Goal: Information Seeking & Learning: Learn about a topic

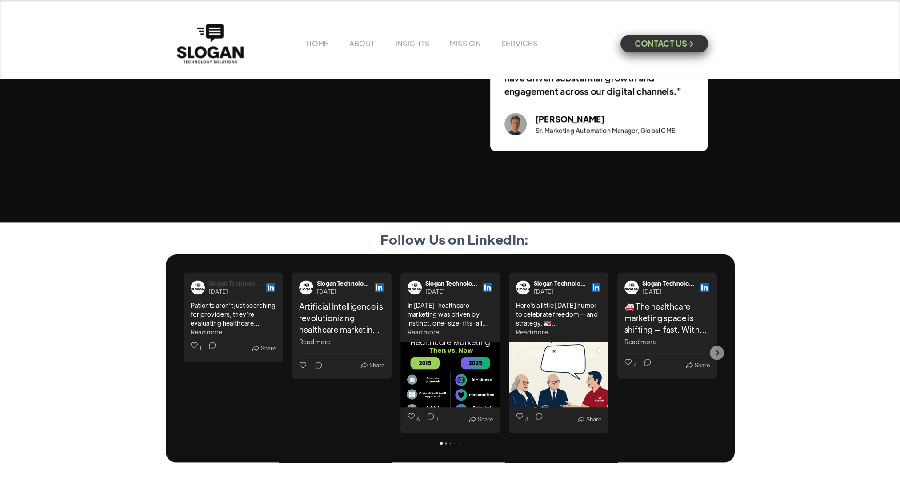
scroll to position [1700, 0]
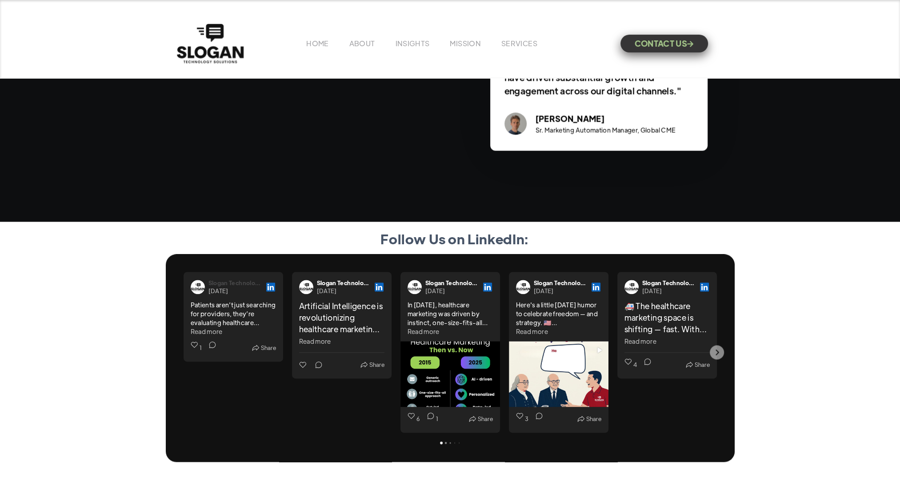
click at [232, 281] on div "Slogan Technology Solutions LLC" at bounding box center [234, 283] width 53 height 8
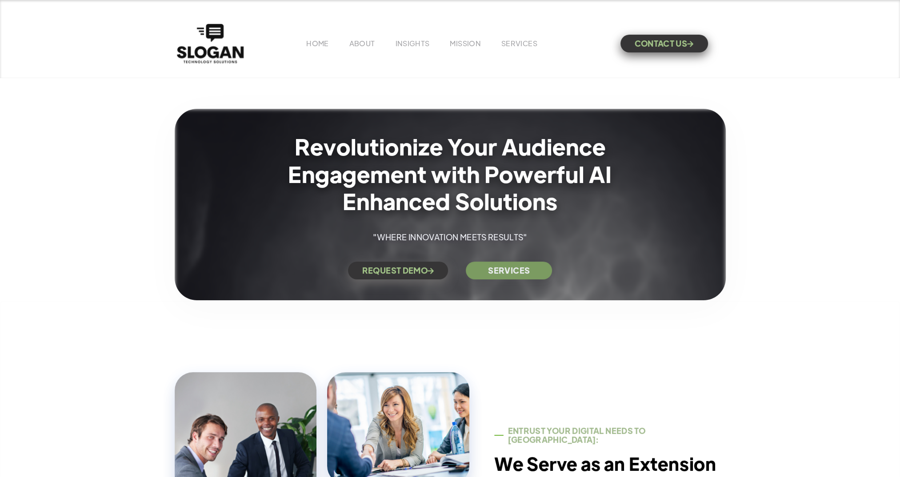
scroll to position [0, 0]
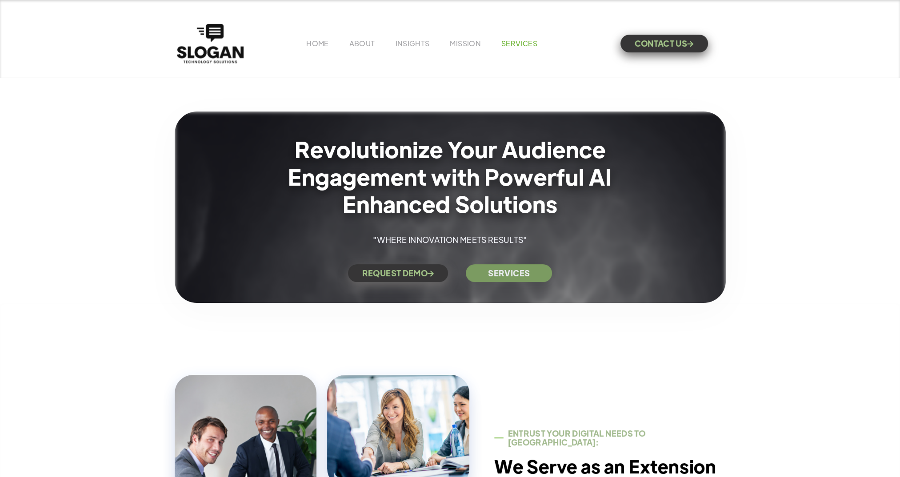
click at [524, 47] on link "SERVICES" at bounding box center [519, 43] width 36 height 9
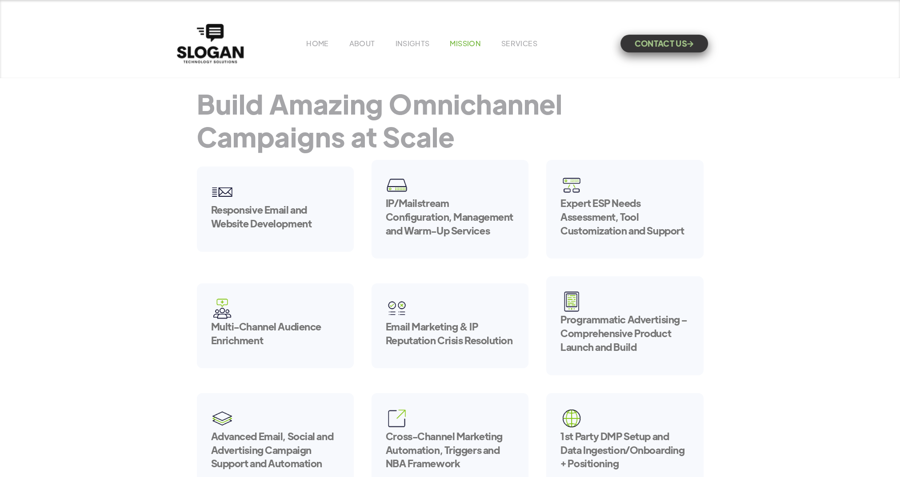
click at [464, 43] on link "MISSION" at bounding box center [465, 43] width 31 height 9
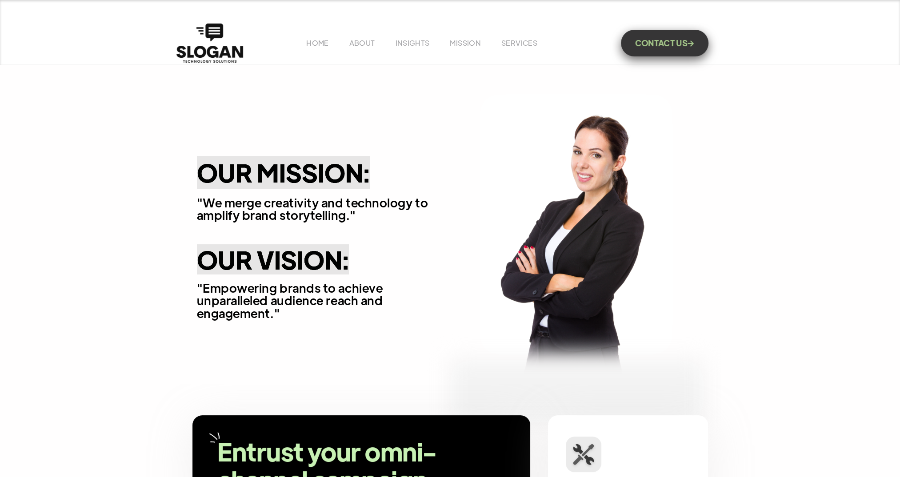
click at [422, 48] on div "HOME ABOUT INSIGHTS MISSION Menu Home V1 Home V2 Home V3 About Team Team Single…" at bounding box center [450, 43] width 552 height 44
click at [422, 45] on link "INSIGHTS" at bounding box center [412, 42] width 34 height 9
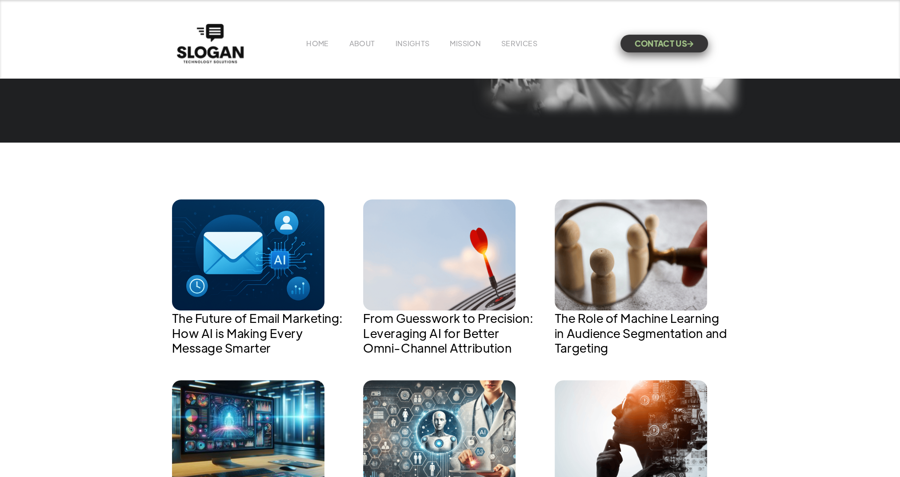
scroll to position [266, 0]
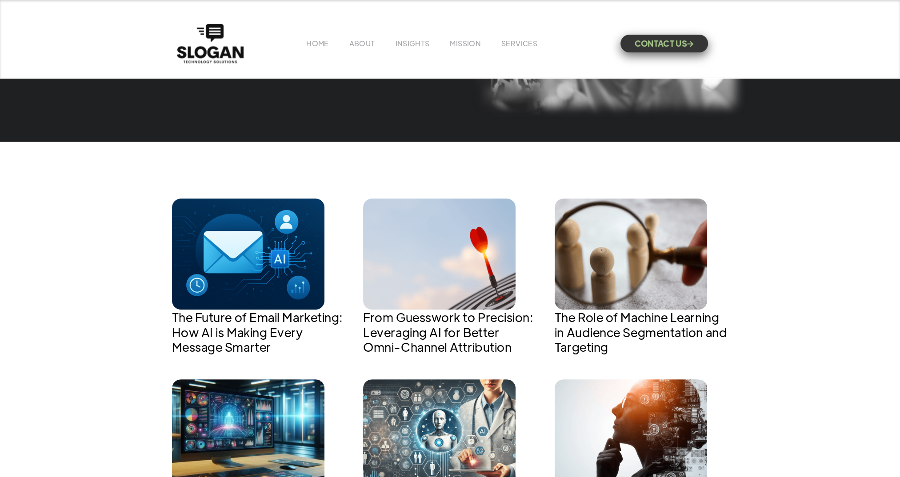
click at [264, 327] on h1 "The Future of Email Marketing: How AI is Making Every Message Smarter" at bounding box center [259, 332] width 174 height 45
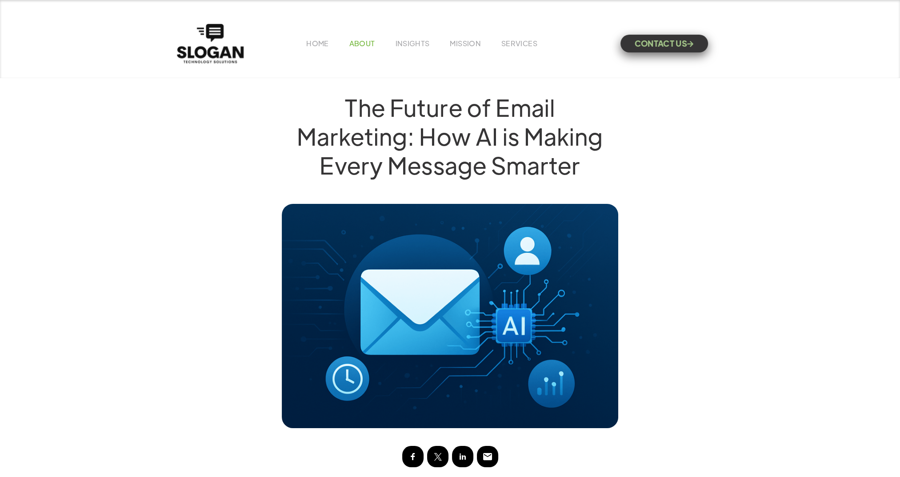
click at [373, 44] on link "ABOUT" at bounding box center [362, 43] width 26 height 9
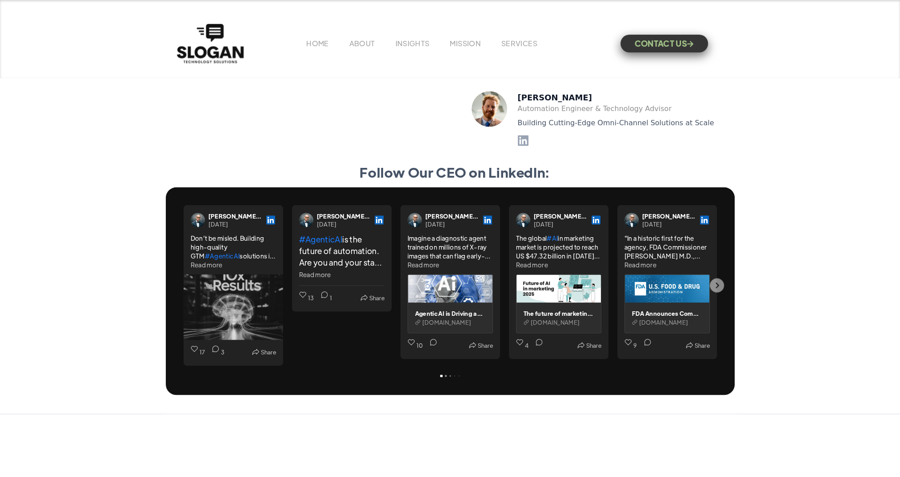
scroll to position [2301, 0]
click at [221, 213] on div "[PERSON_NAME], MBA" at bounding box center [234, 217] width 53 height 8
